Goal: Task Accomplishment & Management: Complete application form

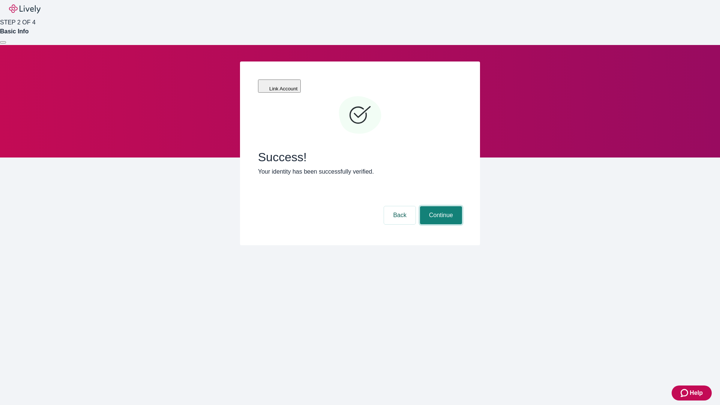
click at [440, 206] on button "Continue" at bounding box center [441, 215] width 42 height 18
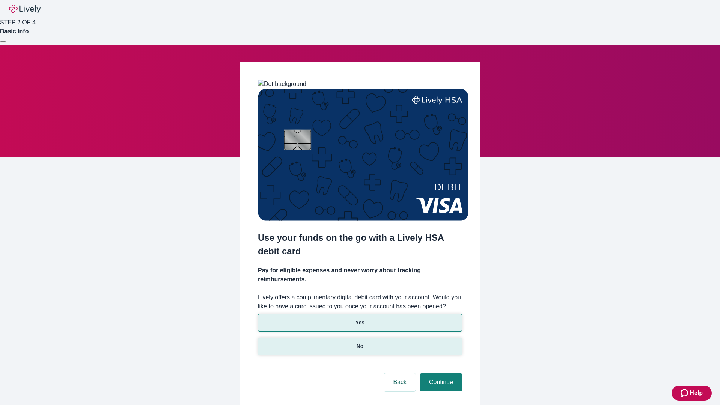
click at [359, 342] on p "No" at bounding box center [359, 346] width 7 height 8
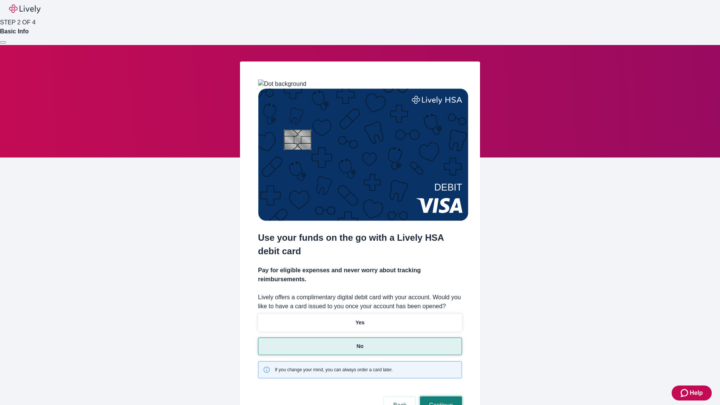
click at [440, 396] on button "Continue" at bounding box center [441, 405] width 42 height 18
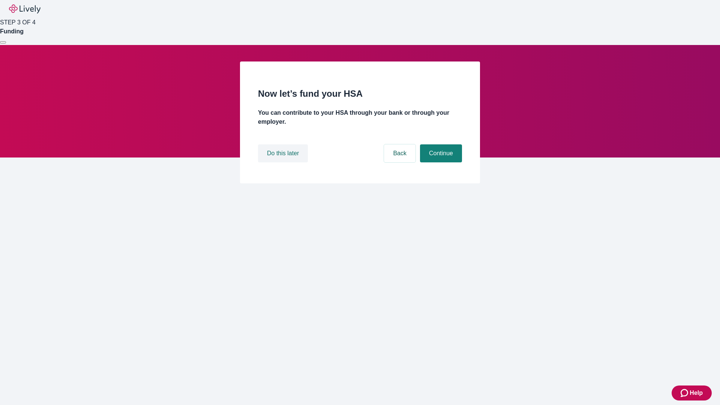
click at [284, 162] on button "Do this later" at bounding box center [283, 153] width 50 height 18
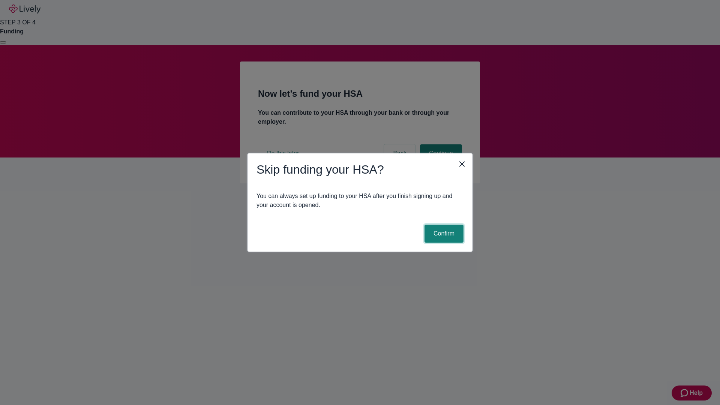
click at [443, 234] on button "Confirm" at bounding box center [443, 234] width 39 height 18
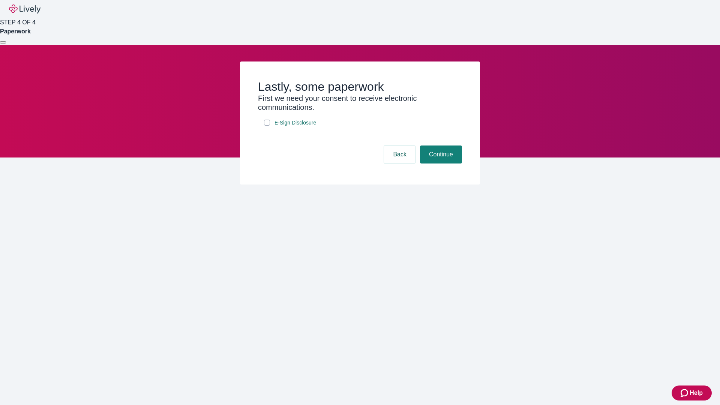
click at [267, 126] on input "E-Sign Disclosure" at bounding box center [267, 123] width 6 height 6
checkbox input "true"
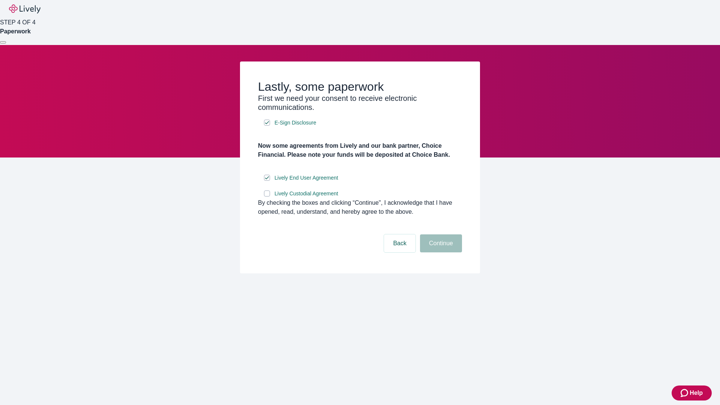
click at [267, 196] on input "Lively Custodial Agreement" at bounding box center [267, 193] width 6 height 6
checkbox input "true"
click at [440, 252] on button "Continue" at bounding box center [441, 243] width 42 height 18
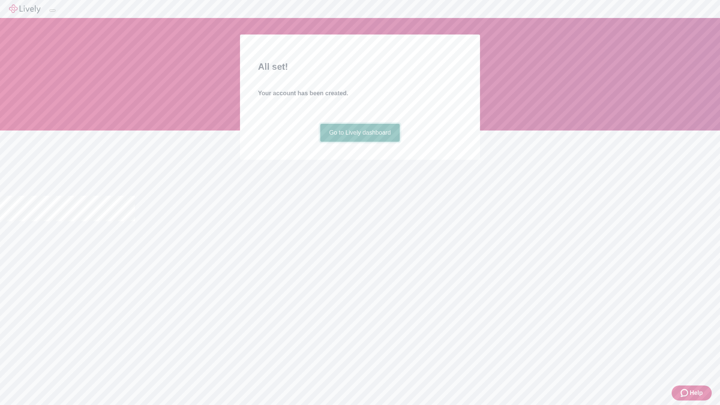
click at [359, 142] on link "Go to Lively dashboard" at bounding box center [360, 133] width 80 height 18
